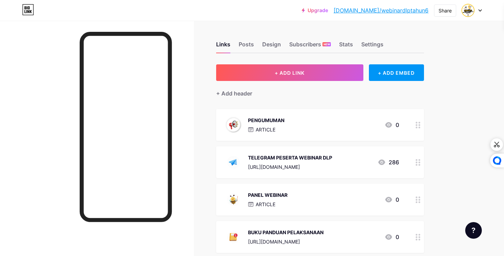
click at [262, 235] on div "BUKU PANDUAN PELAKSANAAN" at bounding box center [285, 232] width 75 height 7
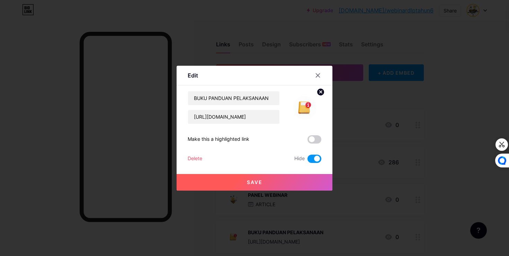
click at [311, 162] on span at bounding box center [314, 159] width 14 height 8
click at [307, 161] on input "checkbox" at bounding box center [307, 161] width 0 height 0
click at [289, 191] on div at bounding box center [254, 128] width 509 height 256
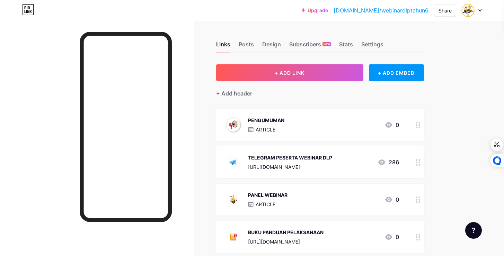
click at [423, 12] on link "[DOMAIN_NAME]/webinardlptahun6" at bounding box center [380, 10] width 95 height 8
click at [416, 232] on div at bounding box center [418, 237] width 12 height 32
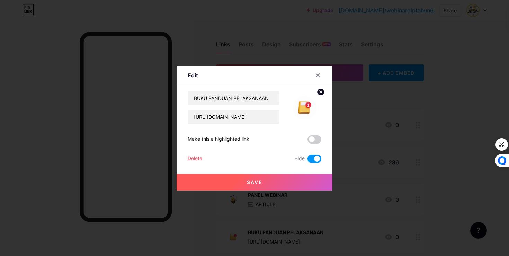
click at [309, 161] on span at bounding box center [314, 159] width 14 height 8
click at [307, 161] on input "checkbox" at bounding box center [307, 161] width 0 height 0
click at [304, 177] on button "Save" at bounding box center [255, 182] width 156 height 17
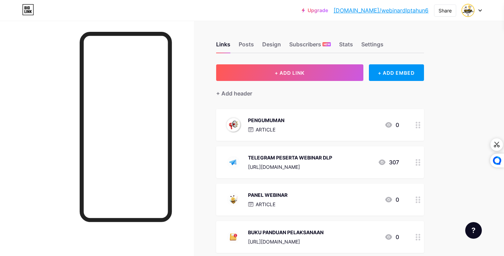
click at [292, 126] on div "PENGUMUMAN ARTICLE 0" at bounding box center [311, 125] width 174 height 18
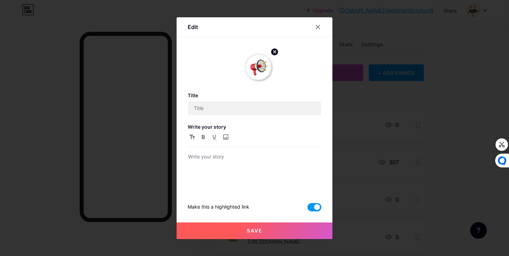
type input "PENGUMUMAN"
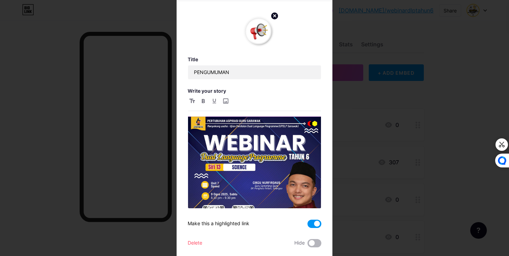
click at [309, 243] on span at bounding box center [314, 243] width 14 height 8
click at [307, 245] on input "checkbox" at bounding box center [307, 245] width 0 height 0
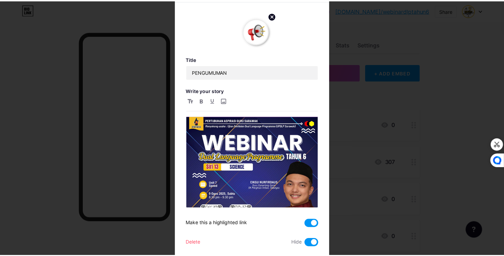
scroll to position [19, 0]
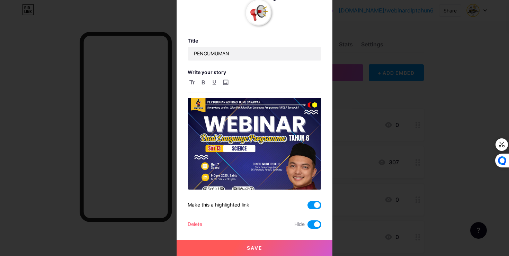
click at [289, 249] on button "Save" at bounding box center [255, 248] width 156 height 17
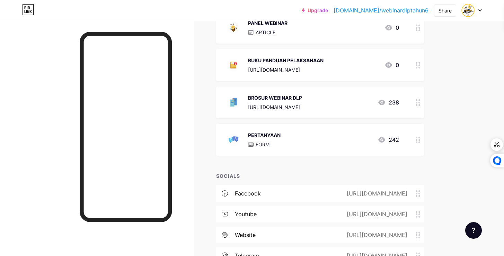
scroll to position [173, 0]
